Goal: Navigation & Orientation: Find specific page/section

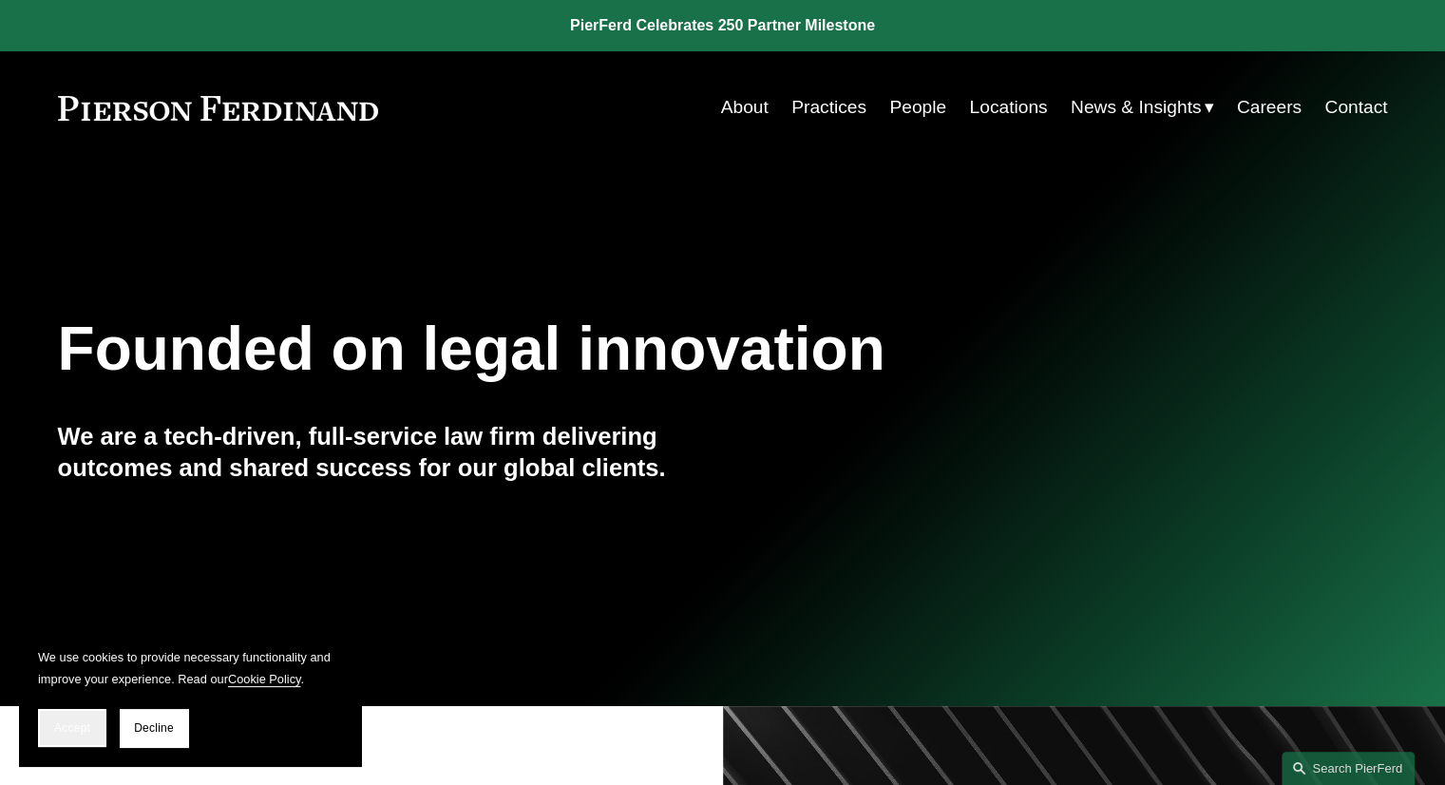
click at [71, 740] on button "Accept" at bounding box center [72, 728] width 68 height 38
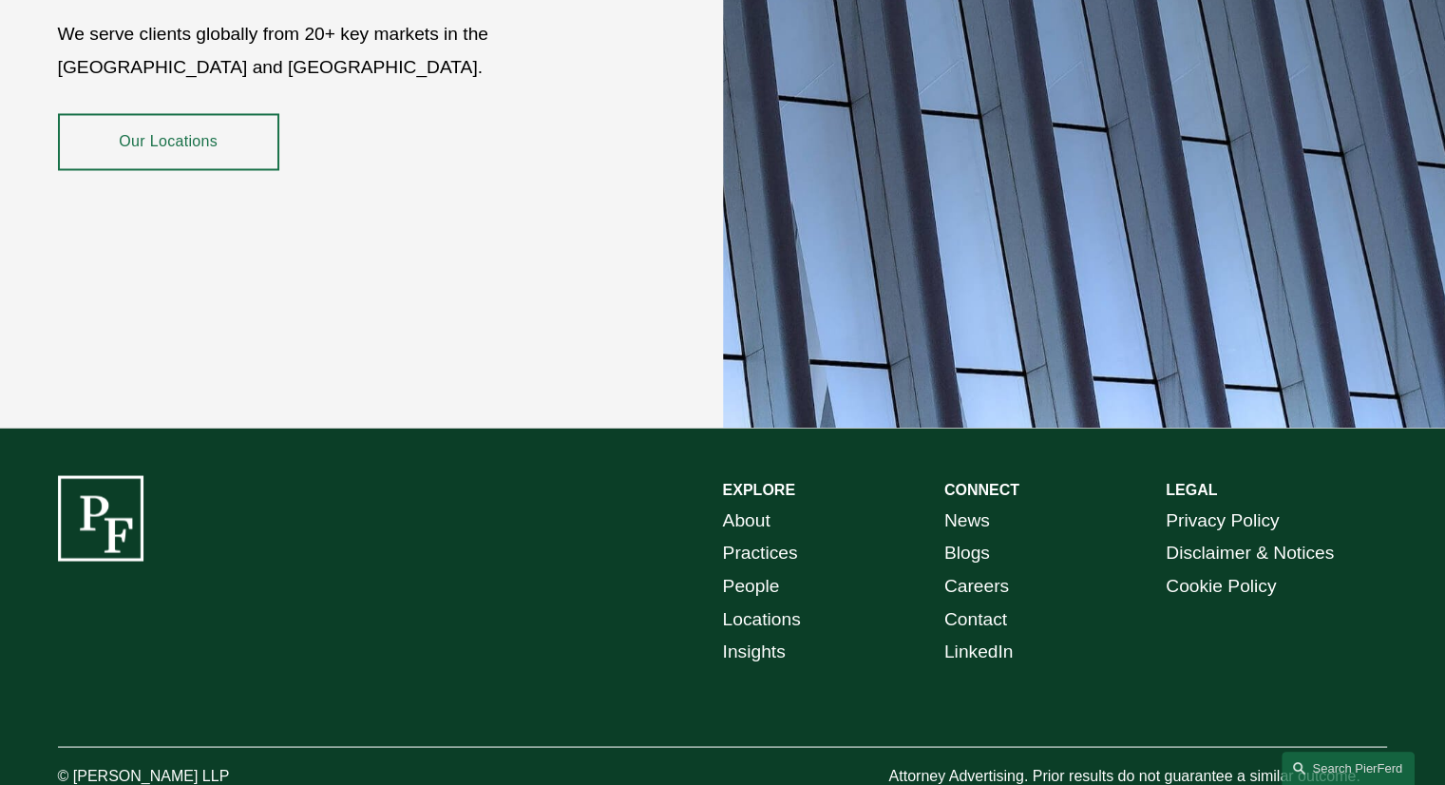
scroll to position [3407, 0]
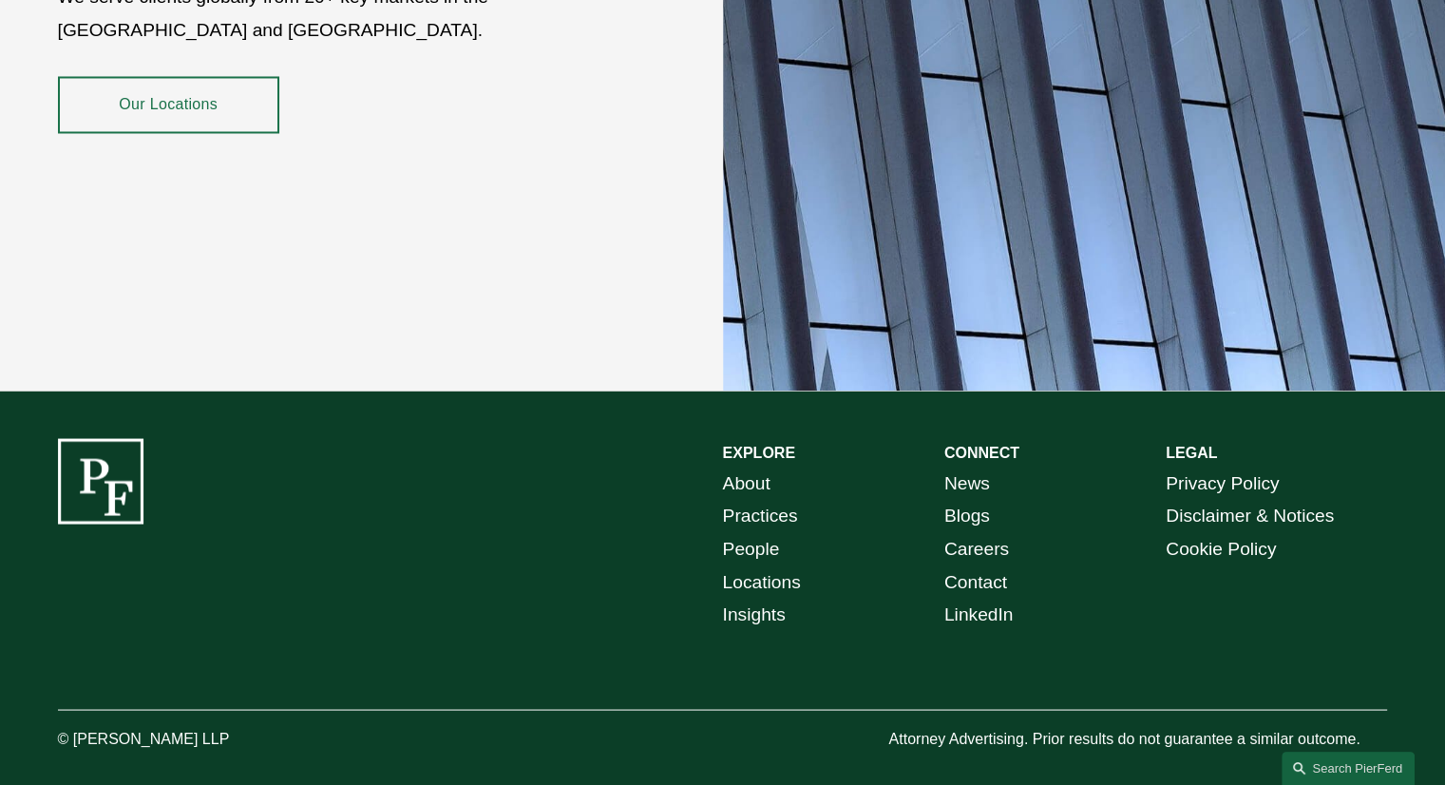
click at [759, 565] on link "Locations" at bounding box center [762, 581] width 78 height 33
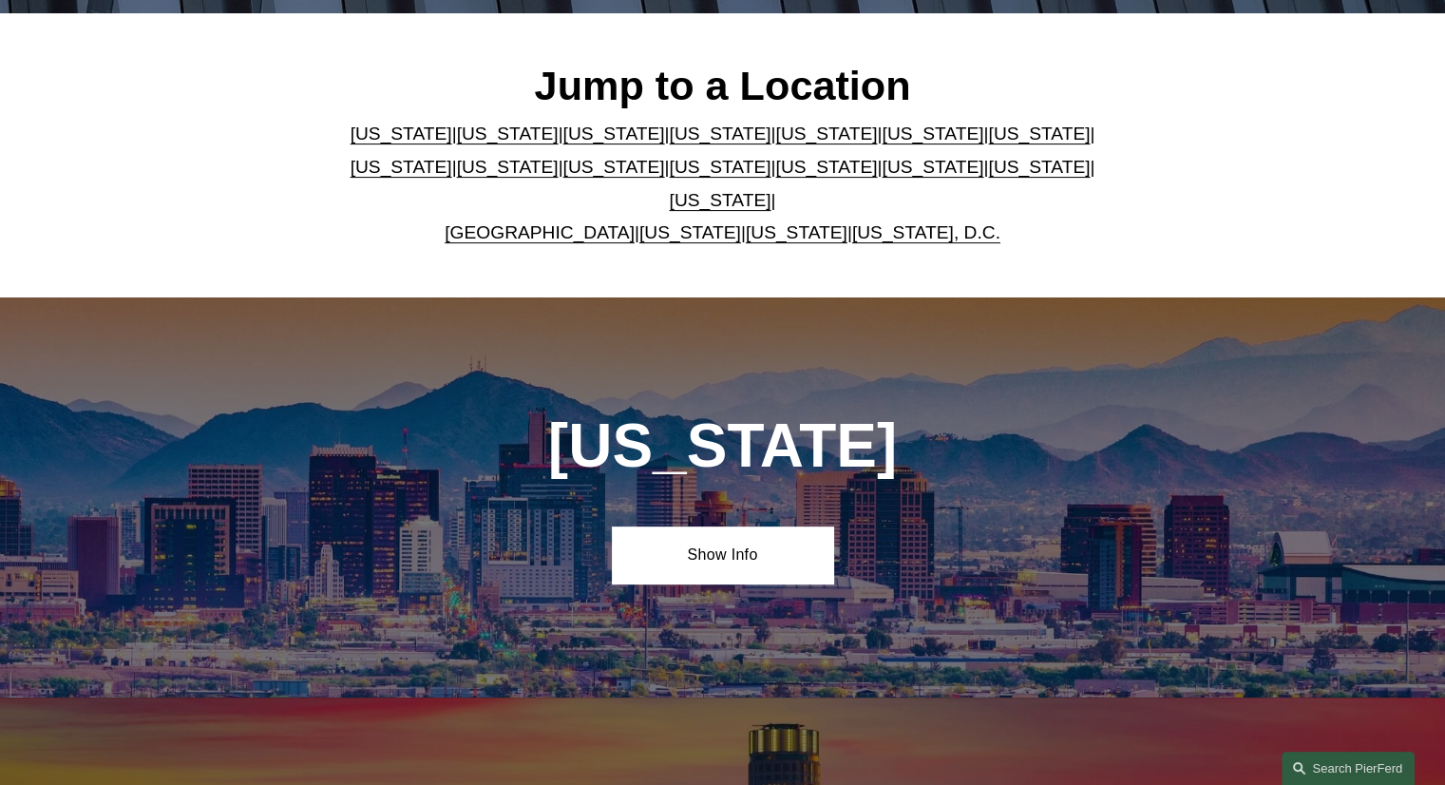
scroll to position [570, 0]
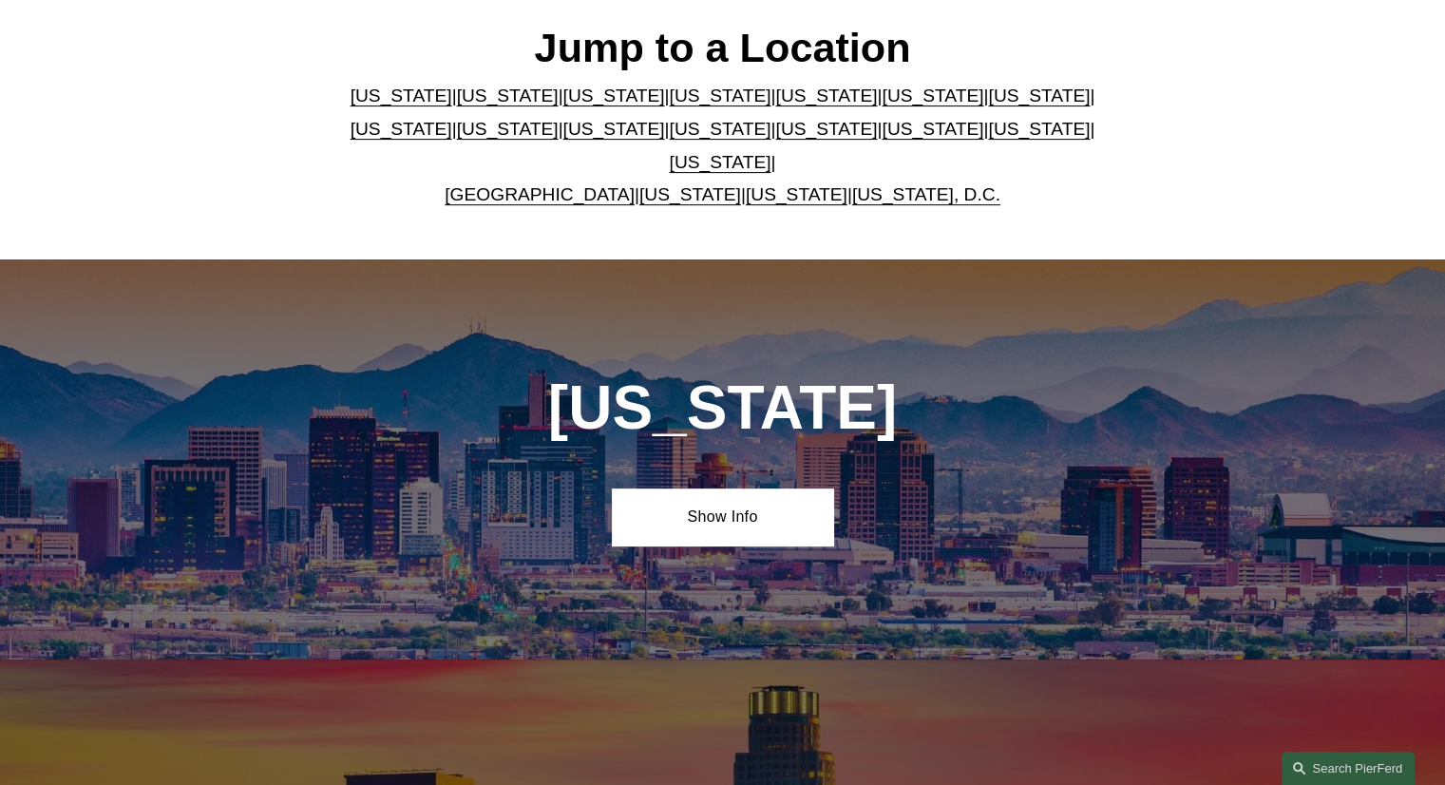
click at [457, 105] on link "[US_STATE]" at bounding box center [508, 95] width 102 height 20
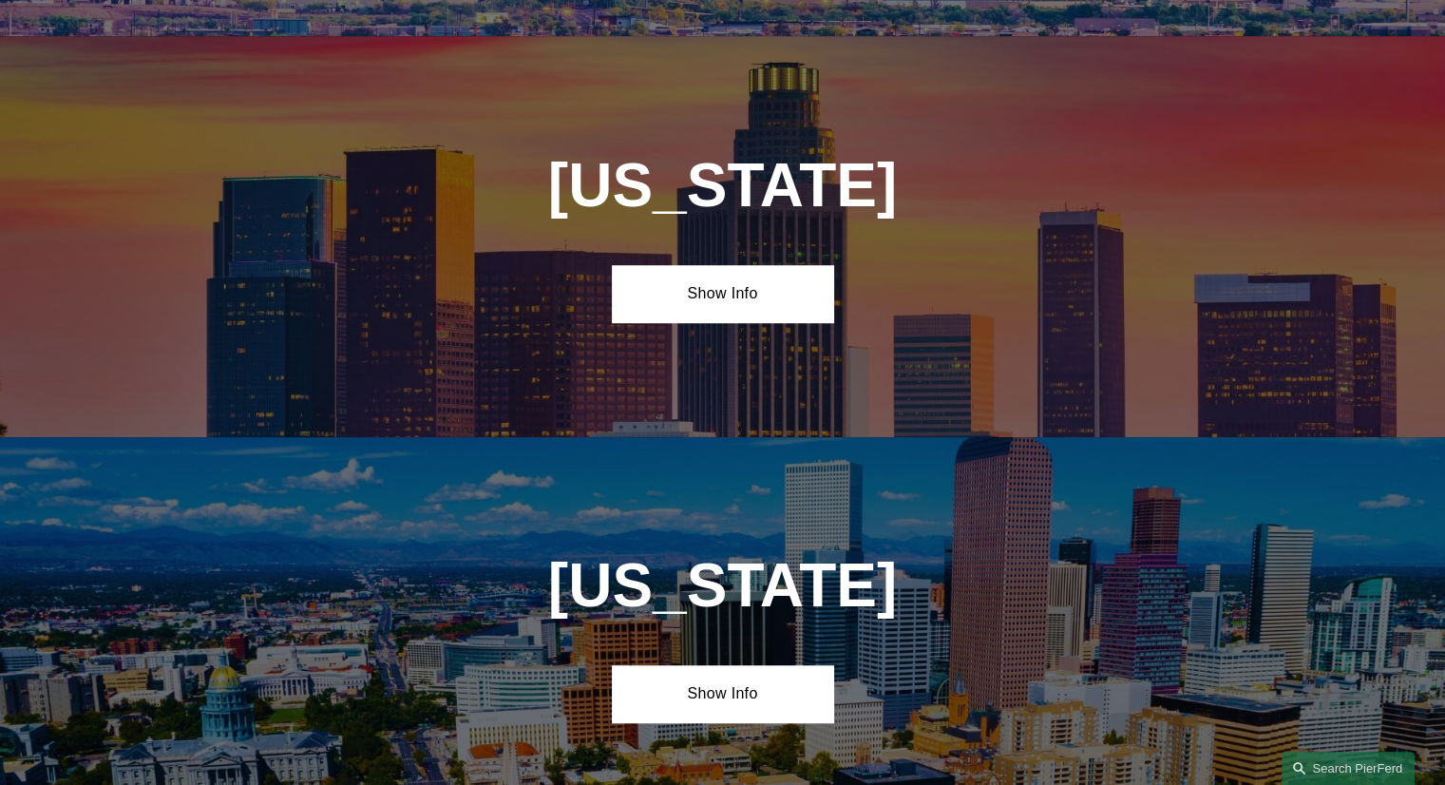
scroll to position [1214, 0]
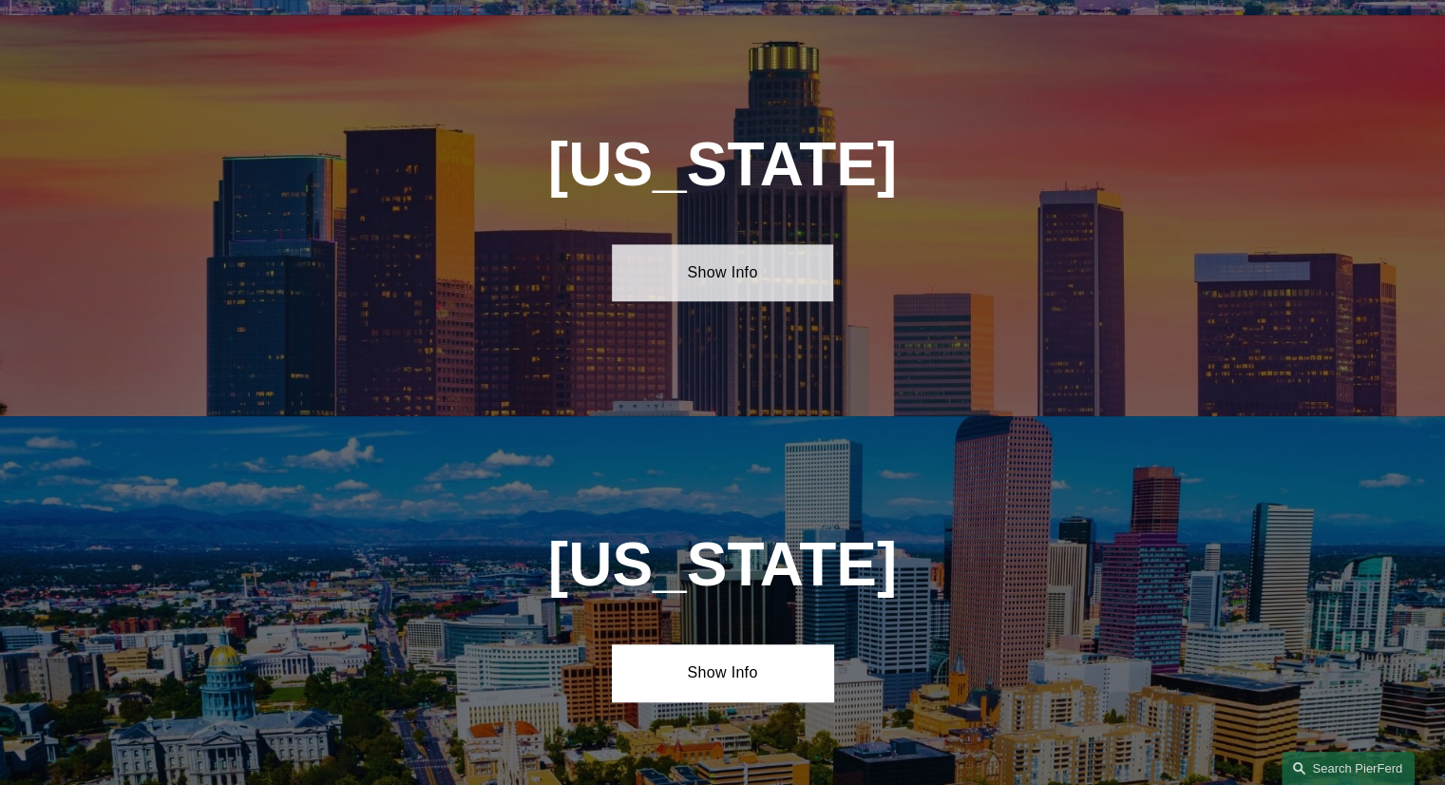
click at [639, 267] on link "Show Info" at bounding box center [722, 272] width 221 height 57
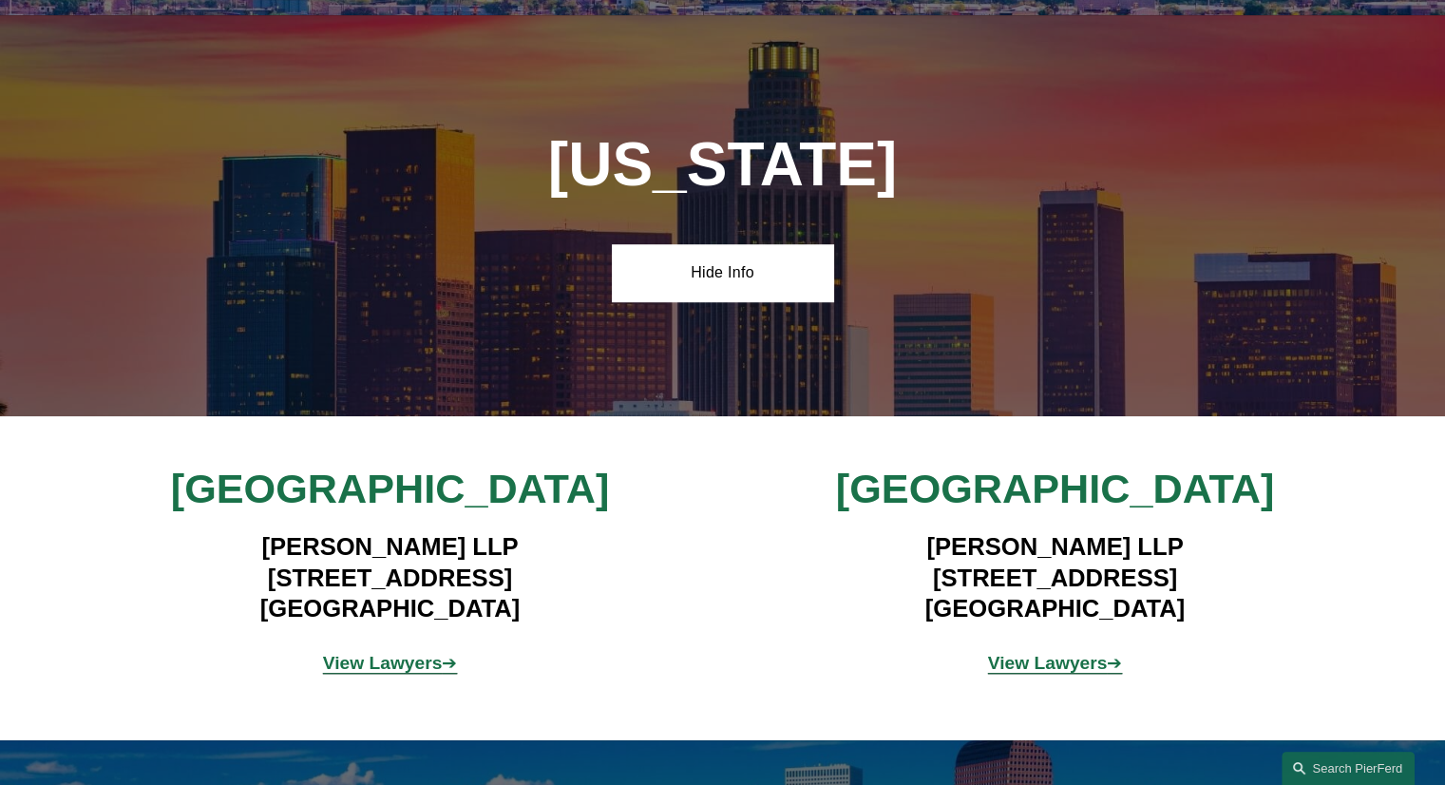
click at [388, 653] on strong "View Lawyers" at bounding box center [383, 663] width 120 height 20
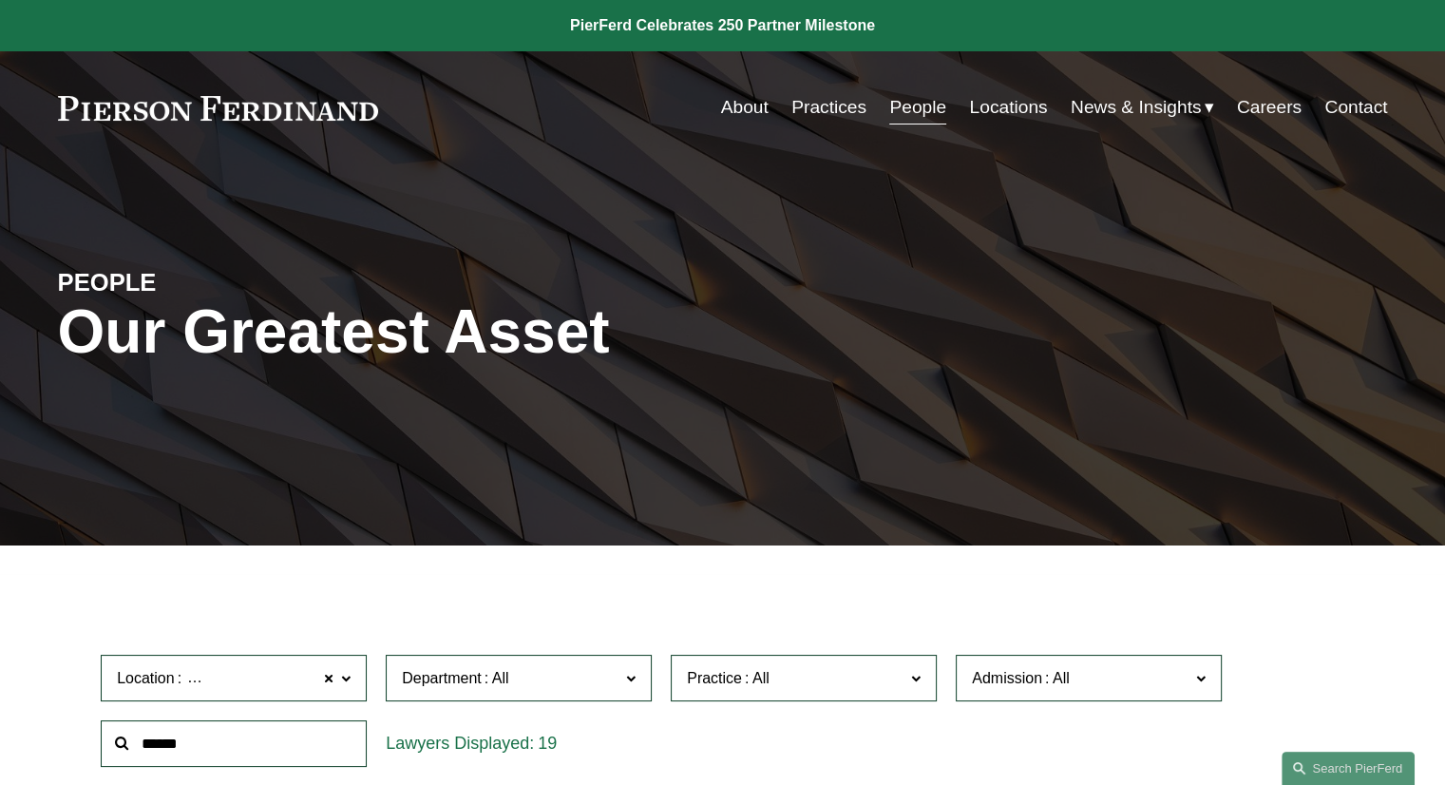
click at [0, 0] on span "News" at bounding box center [0, 0] width 0 height 0
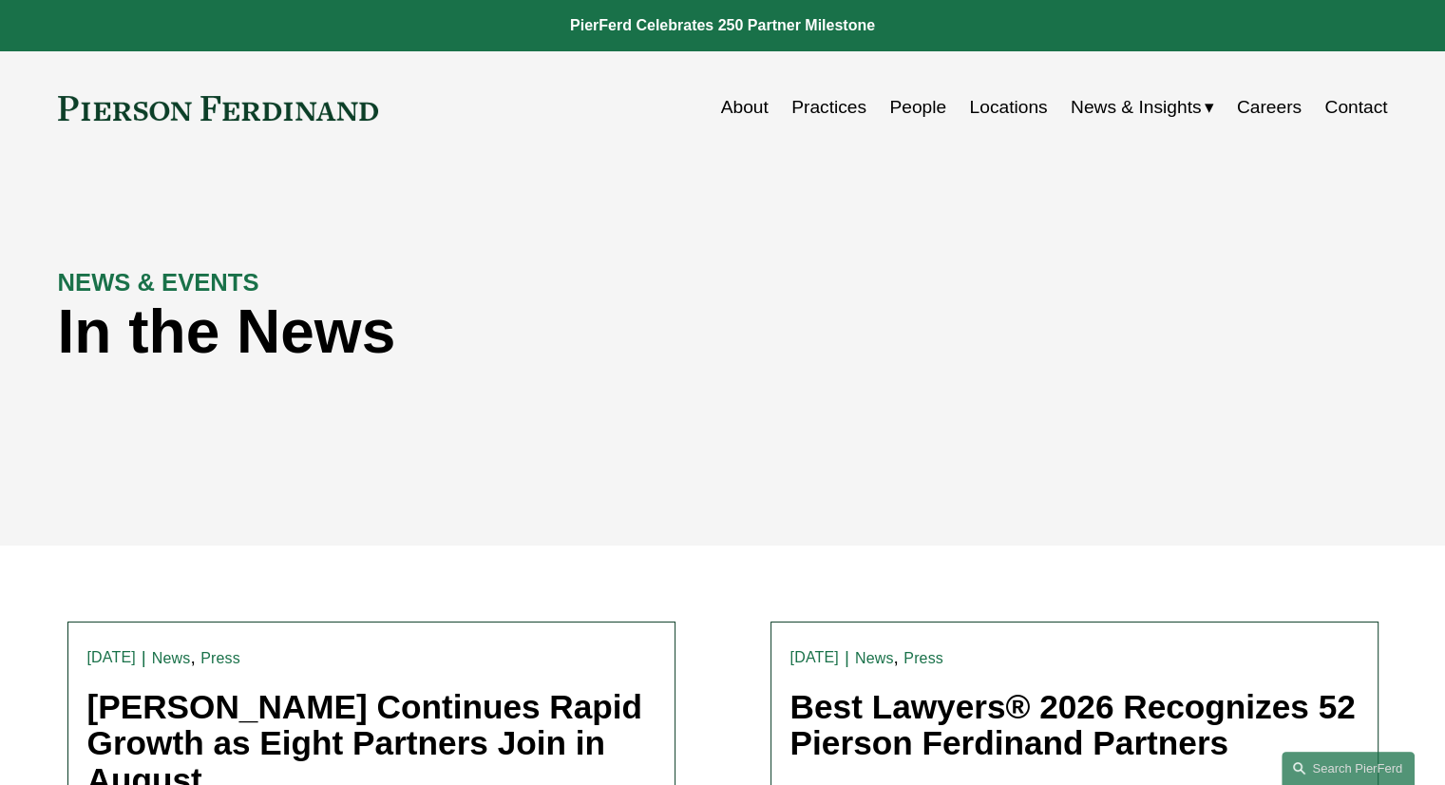
click at [1278, 107] on link "Careers" at bounding box center [1269, 107] width 65 height 36
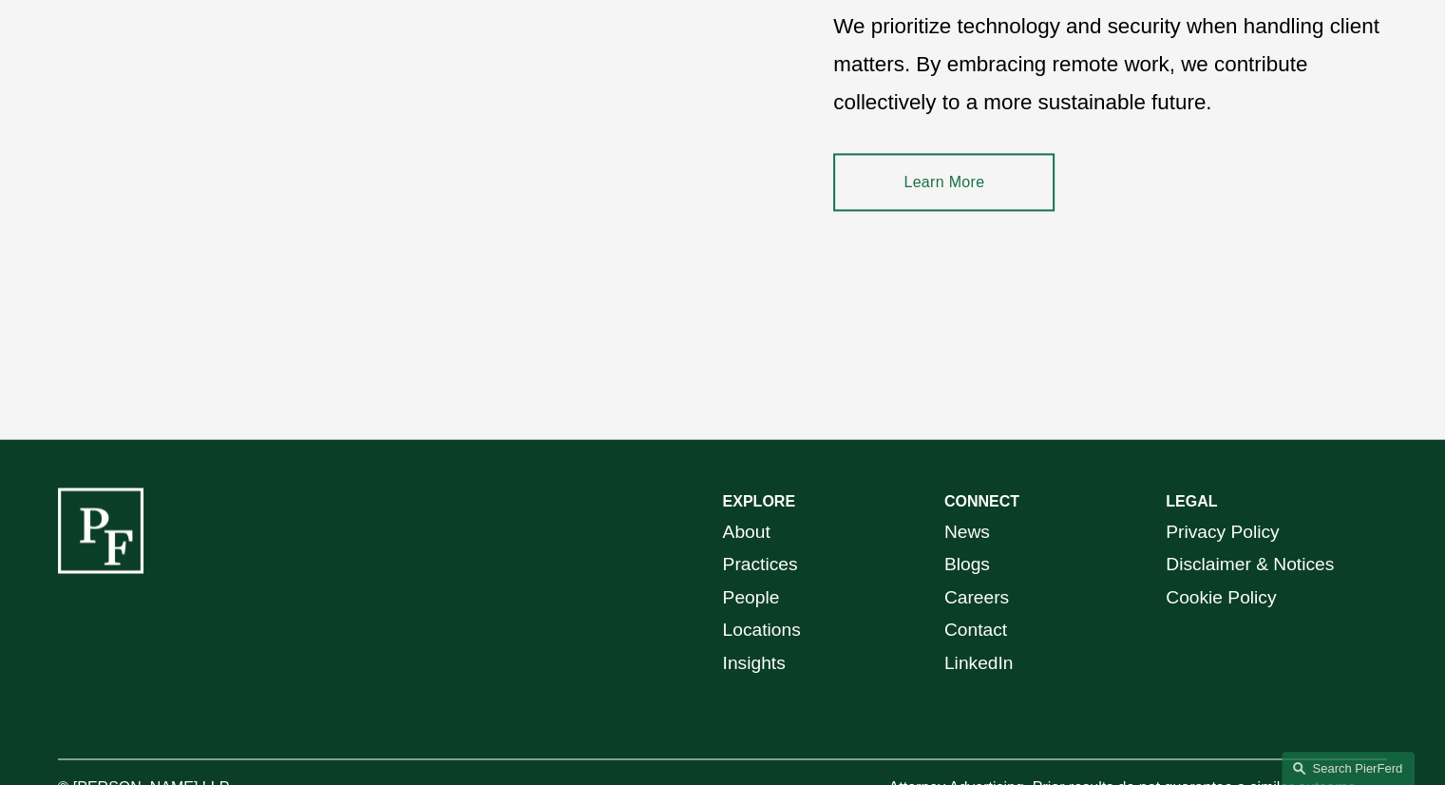
scroll to position [2827, 0]
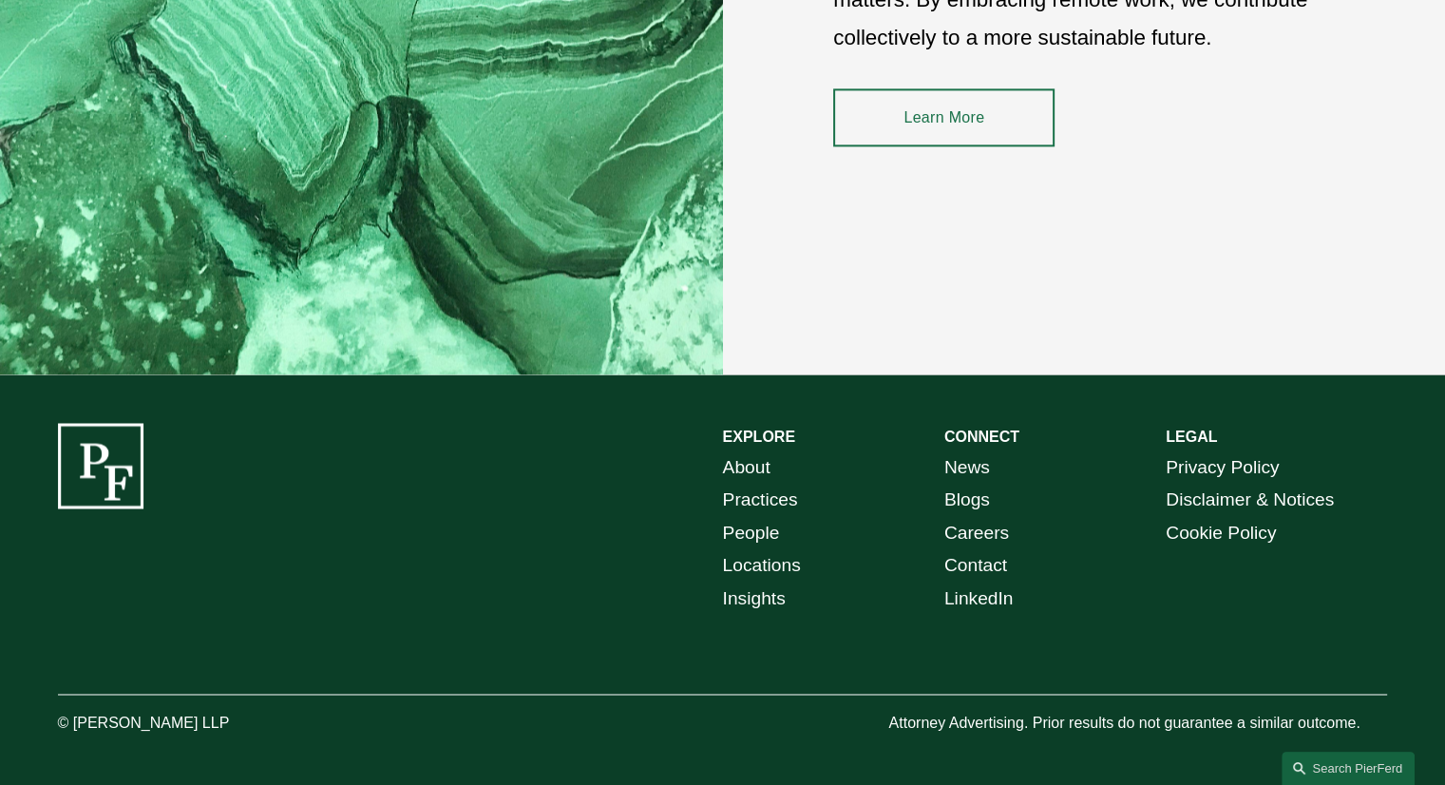
click at [742, 467] on link "About" at bounding box center [746, 467] width 47 height 33
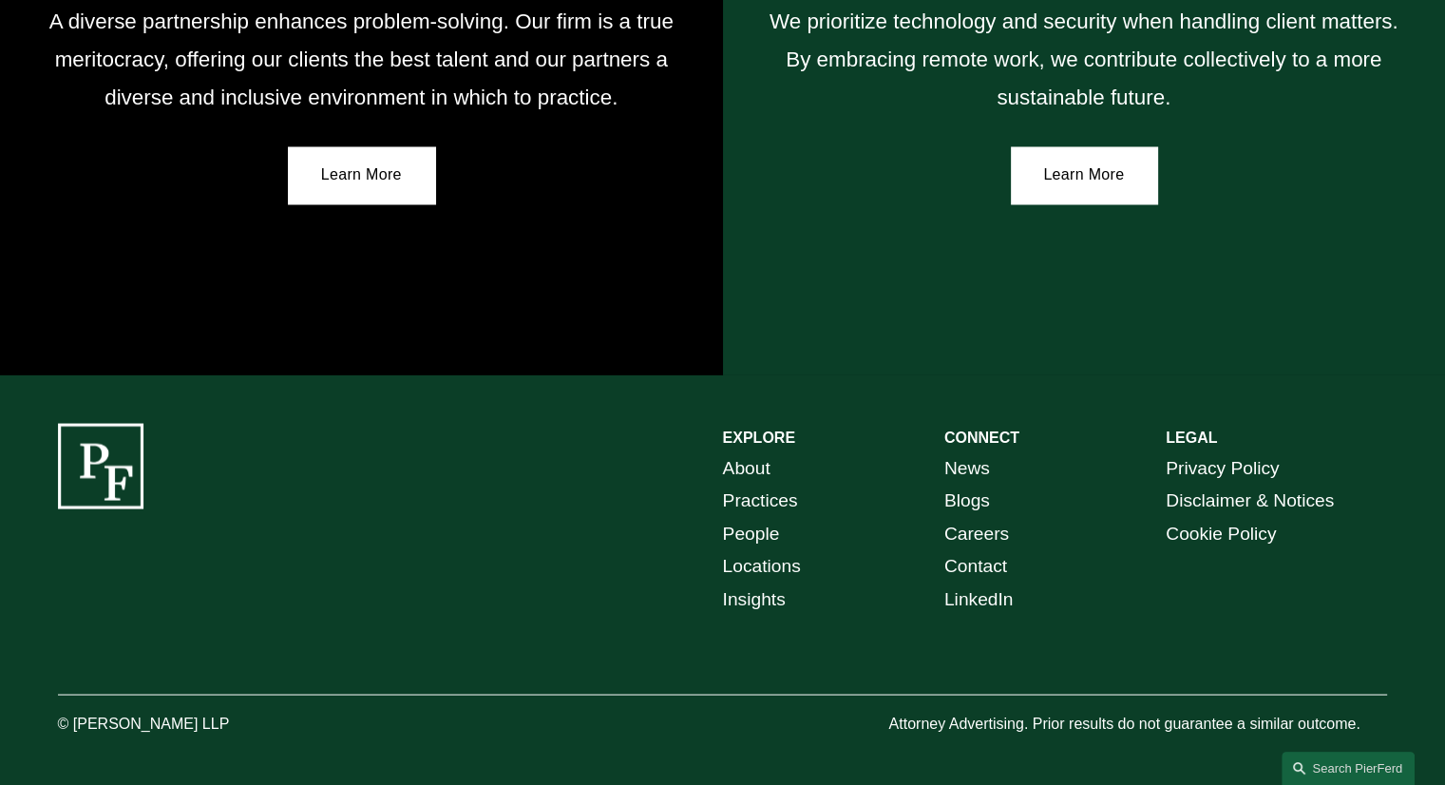
scroll to position [3105, 0]
